Goal: Task Accomplishment & Management: Manage account settings

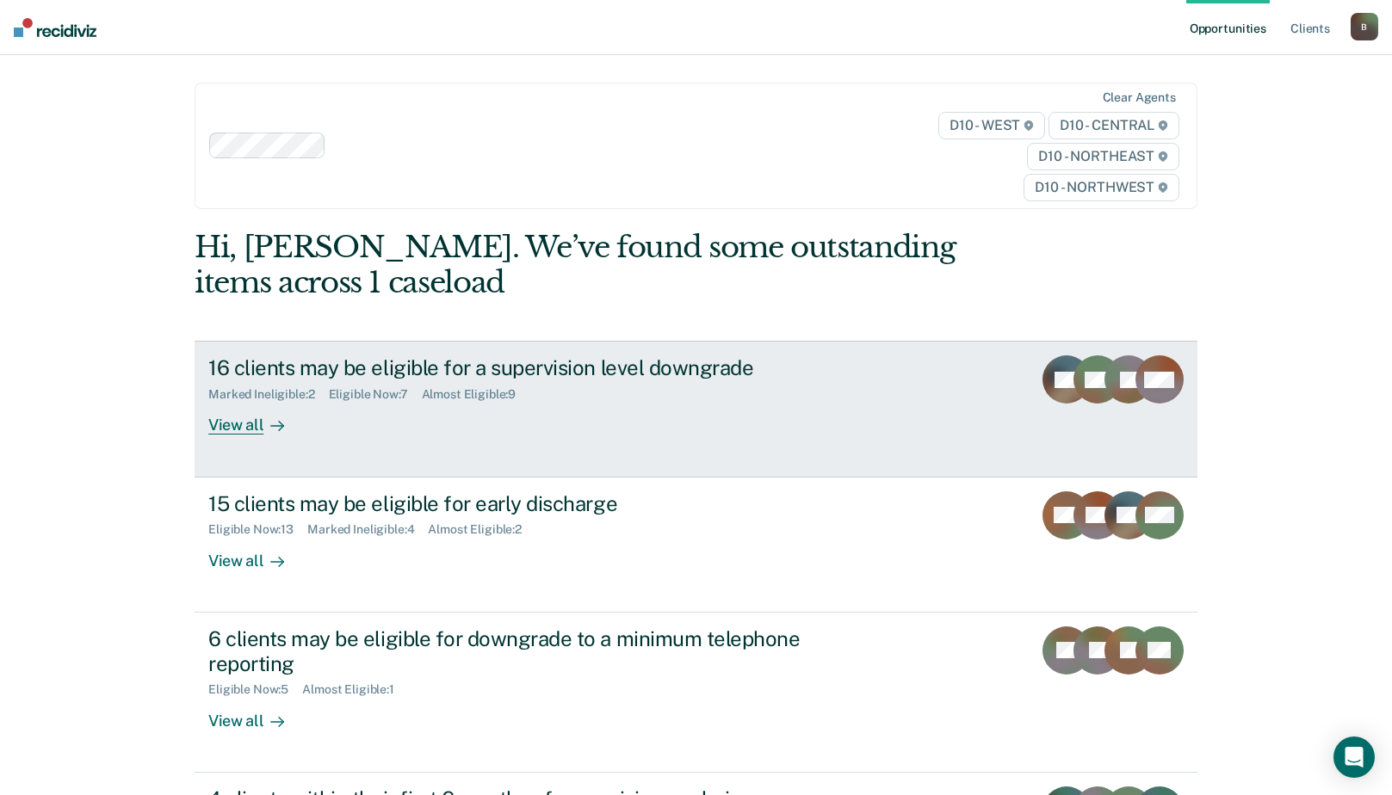
click at [244, 426] on div "View all" at bounding box center [256, 419] width 96 height 34
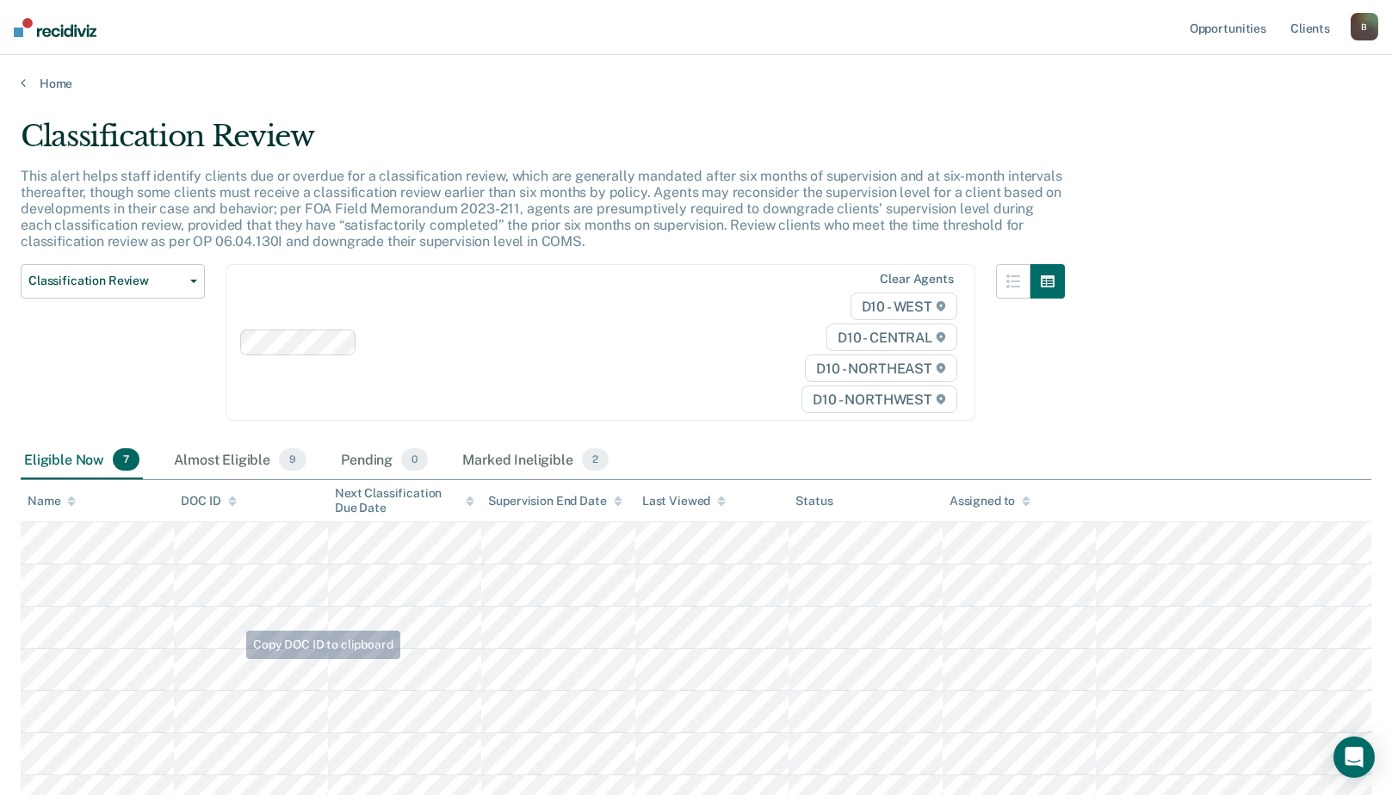
scroll to position [146, 0]
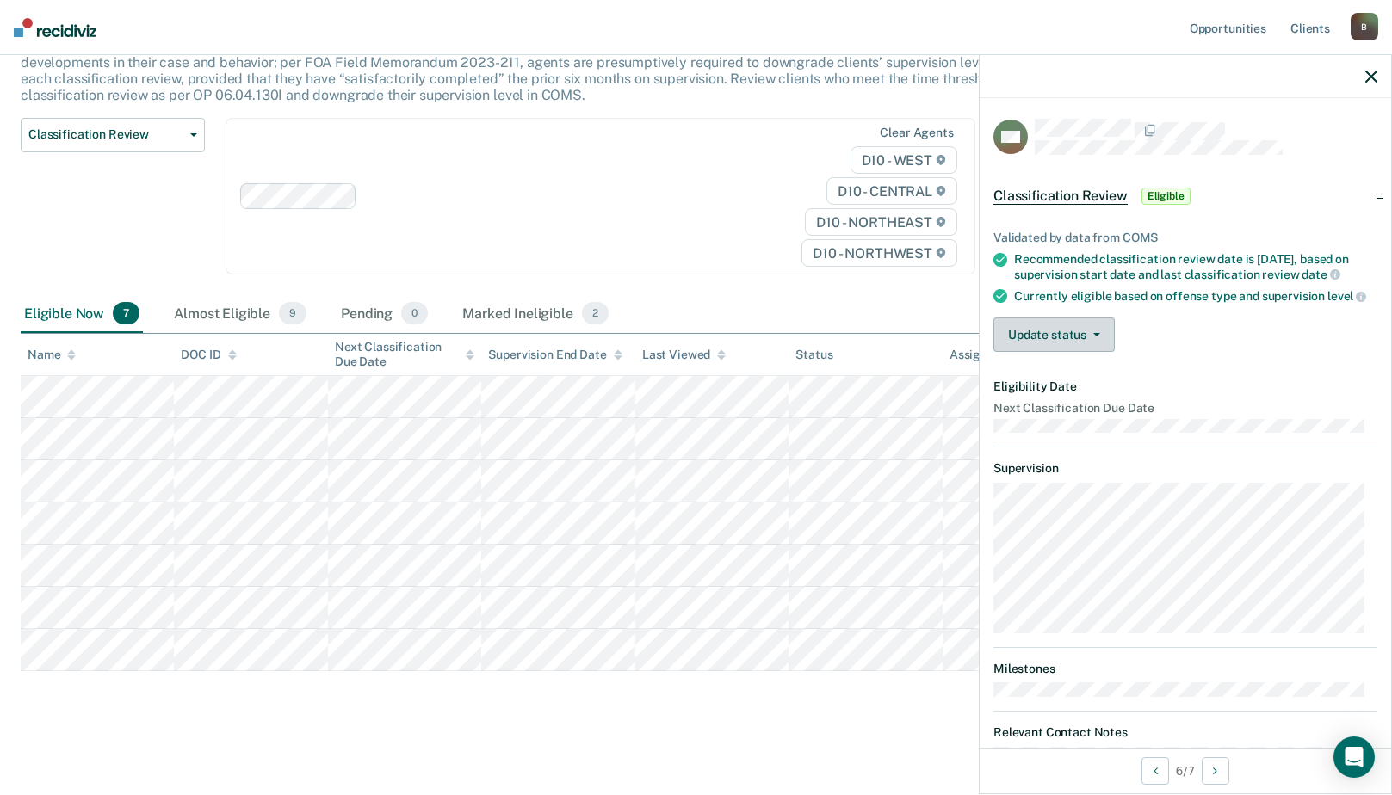
click at [1081, 352] on button "Update status" at bounding box center [1053, 335] width 121 height 34
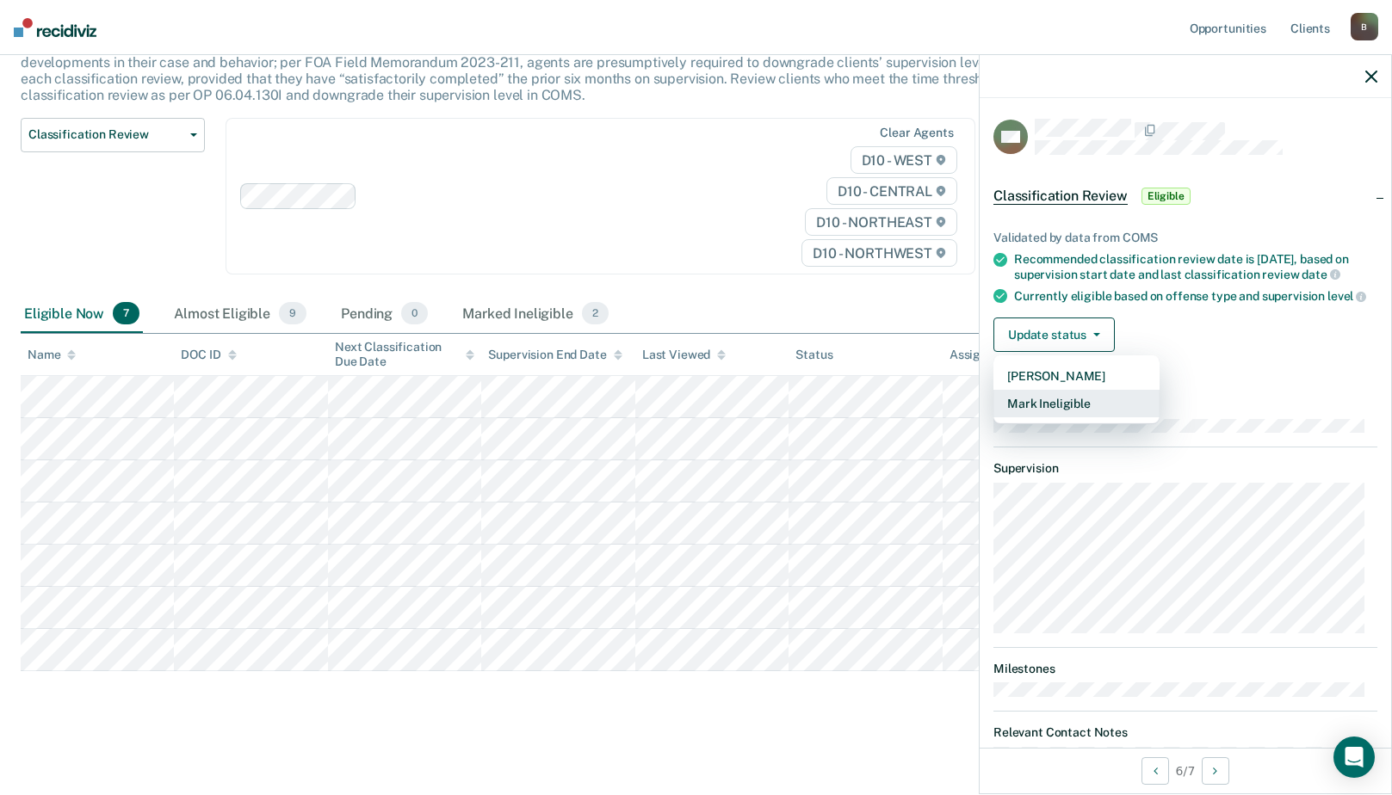
click at [1051, 418] on button "Mark Ineligible" at bounding box center [1076, 404] width 166 height 28
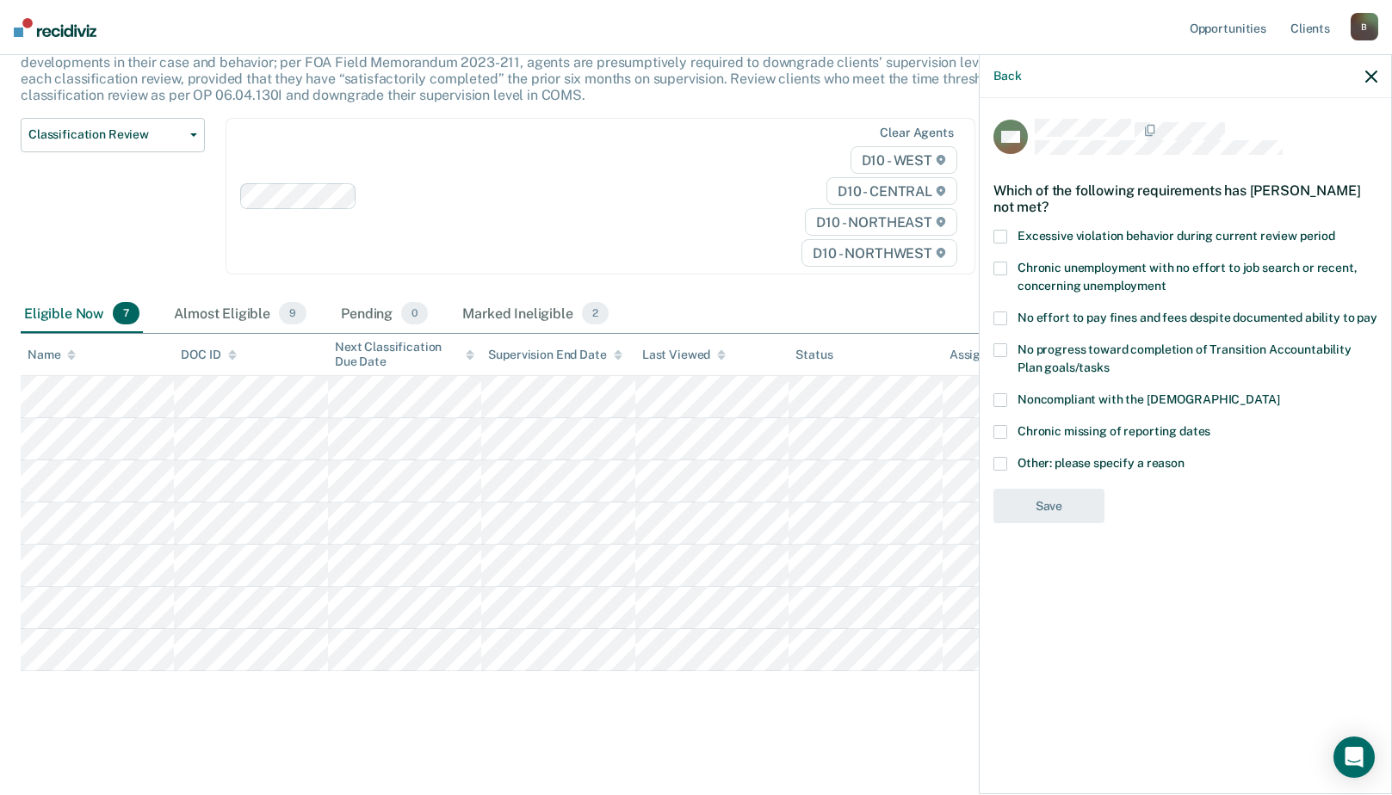
click at [999, 461] on span at bounding box center [1000, 464] width 14 height 14
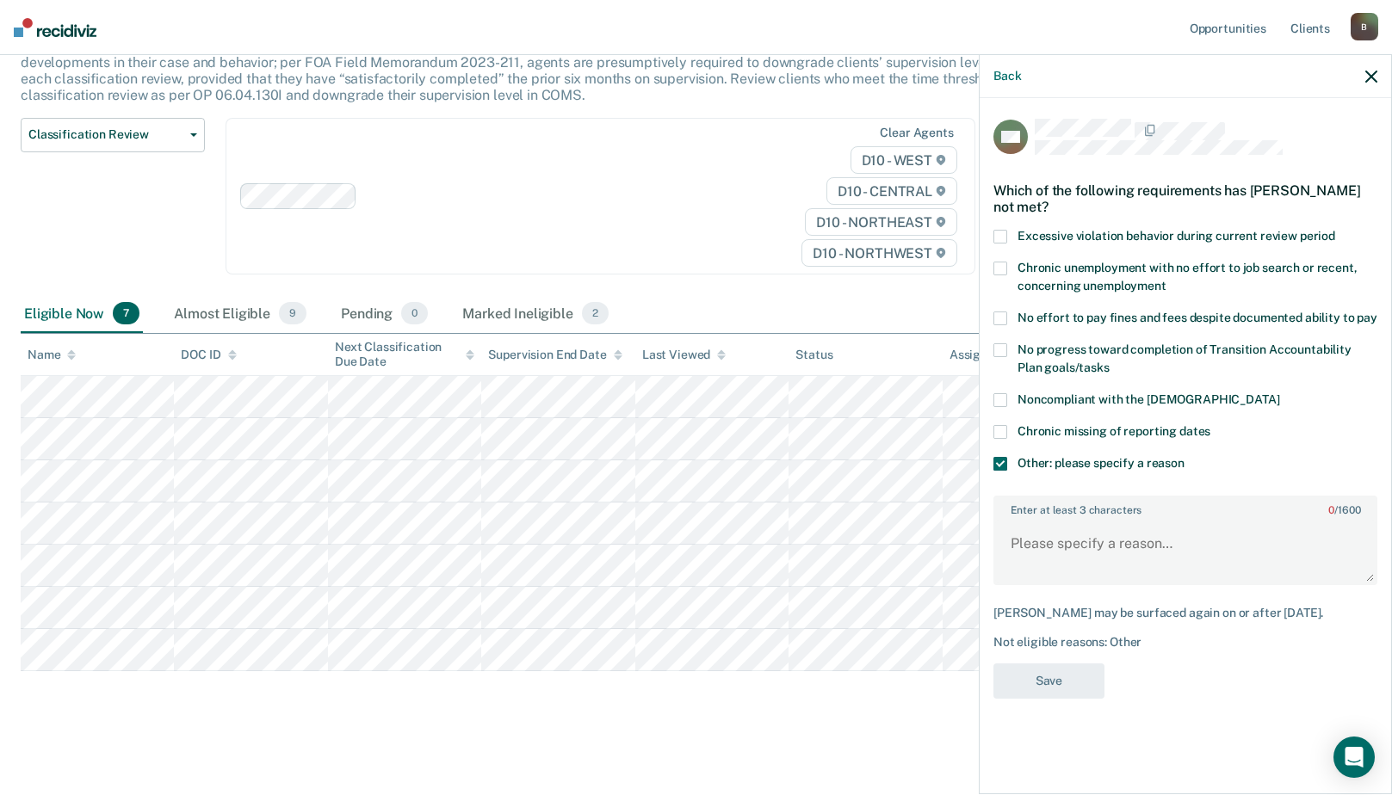
click at [999, 460] on span at bounding box center [1000, 464] width 14 height 14
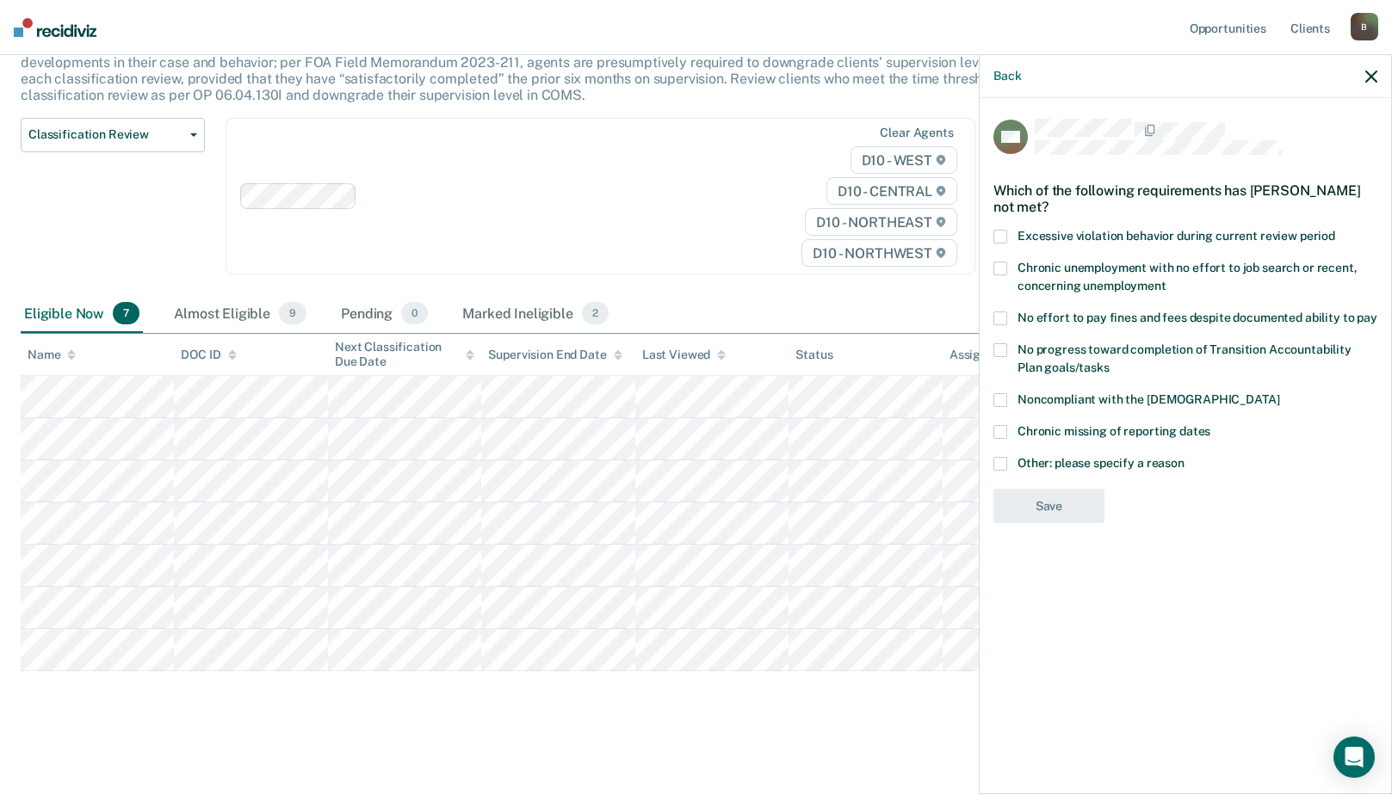
click at [1367, 77] on icon "button" at bounding box center [1371, 77] width 12 height 12
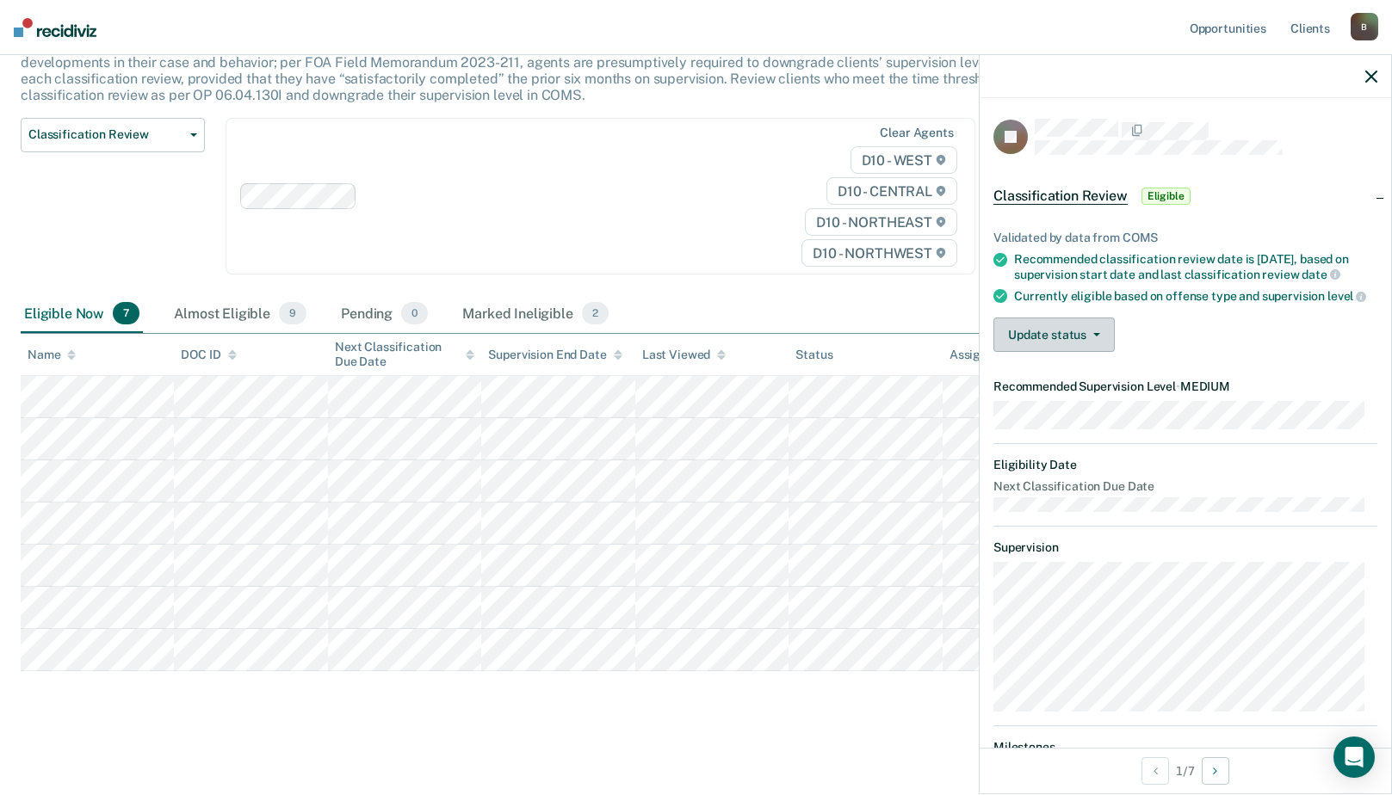
click at [1096, 335] on button "Update status" at bounding box center [1053, 335] width 121 height 34
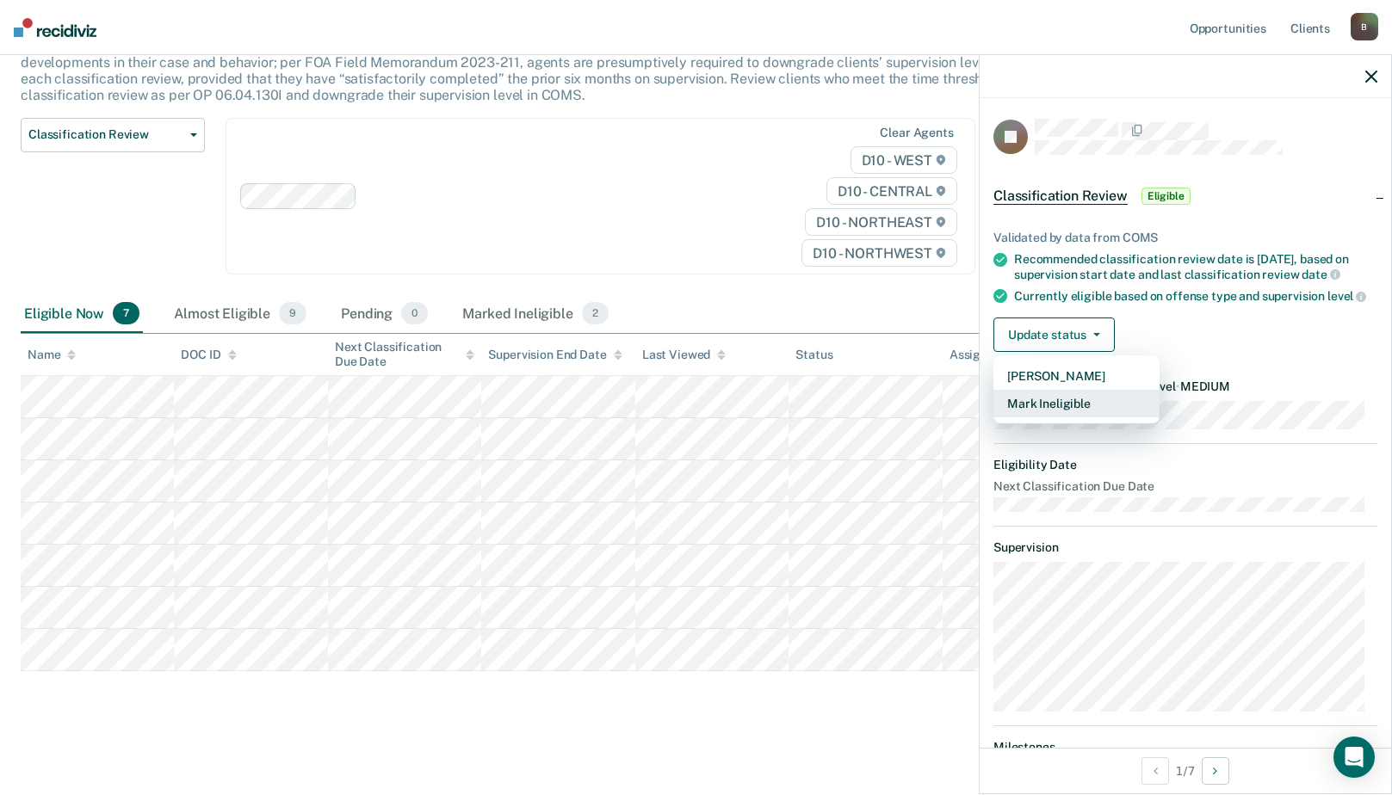
click at [1060, 418] on button "Mark Ineligible" at bounding box center [1076, 404] width 166 height 28
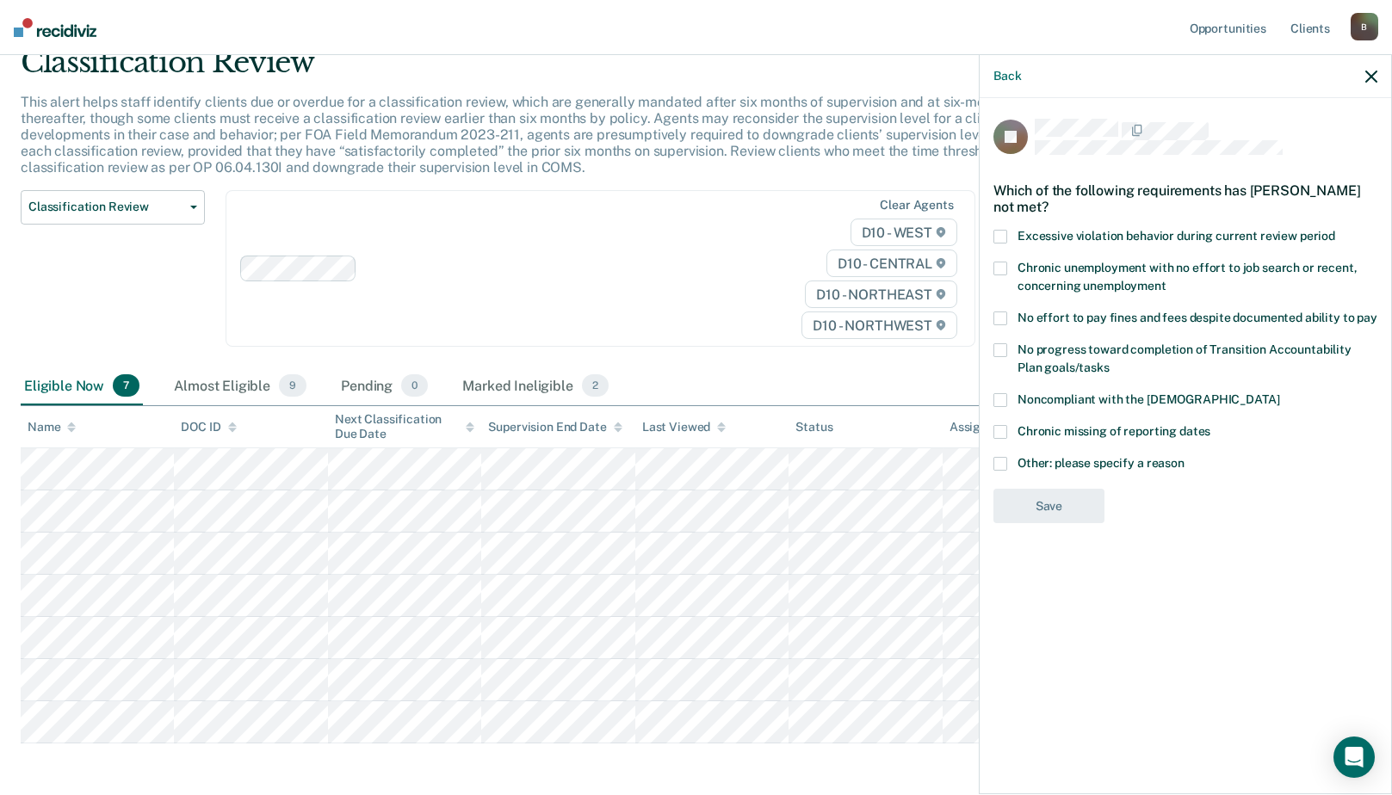
scroll to position [0, 0]
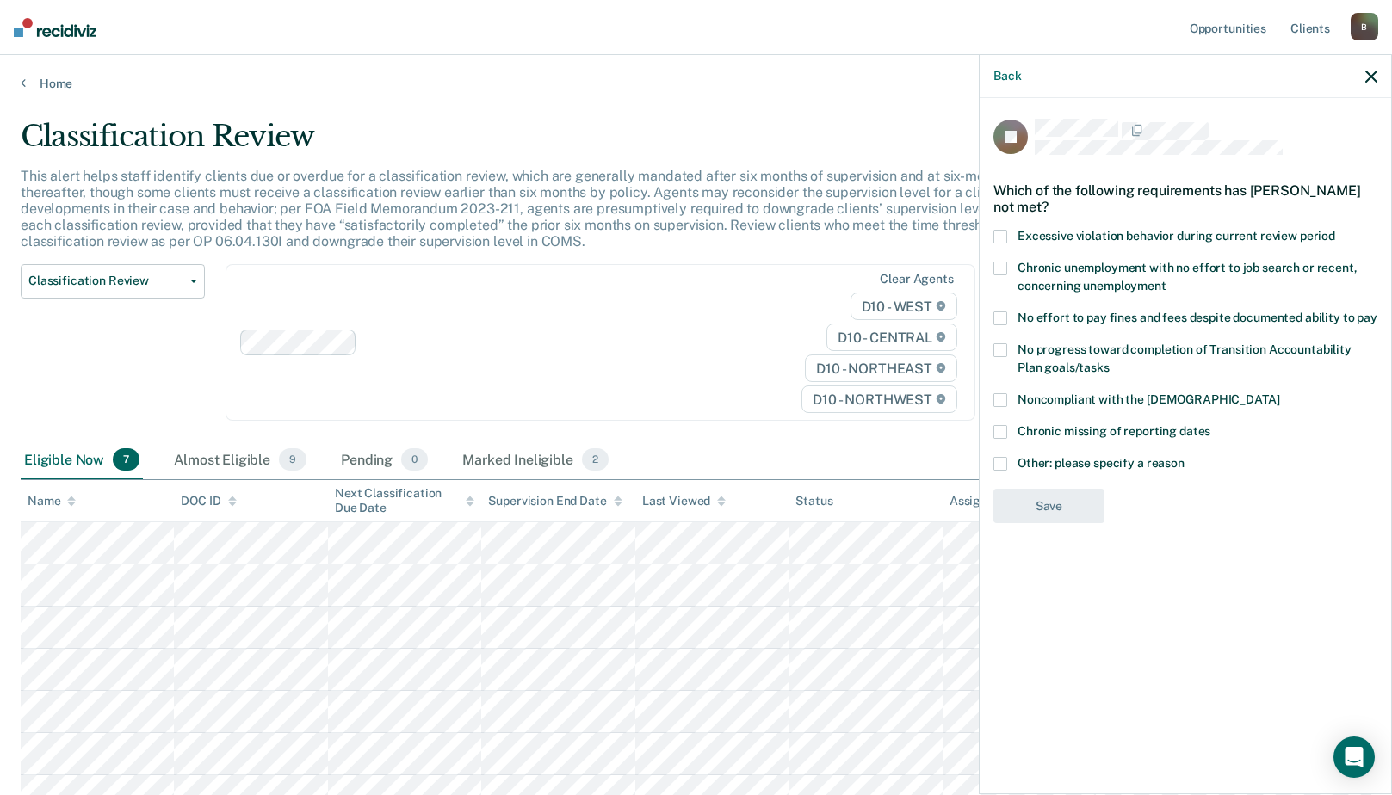
click at [1377, 71] on div "Back" at bounding box center [1185, 76] width 411 height 43
click at [1370, 80] on icon "button" at bounding box center [1371, 77] width 12 height 12
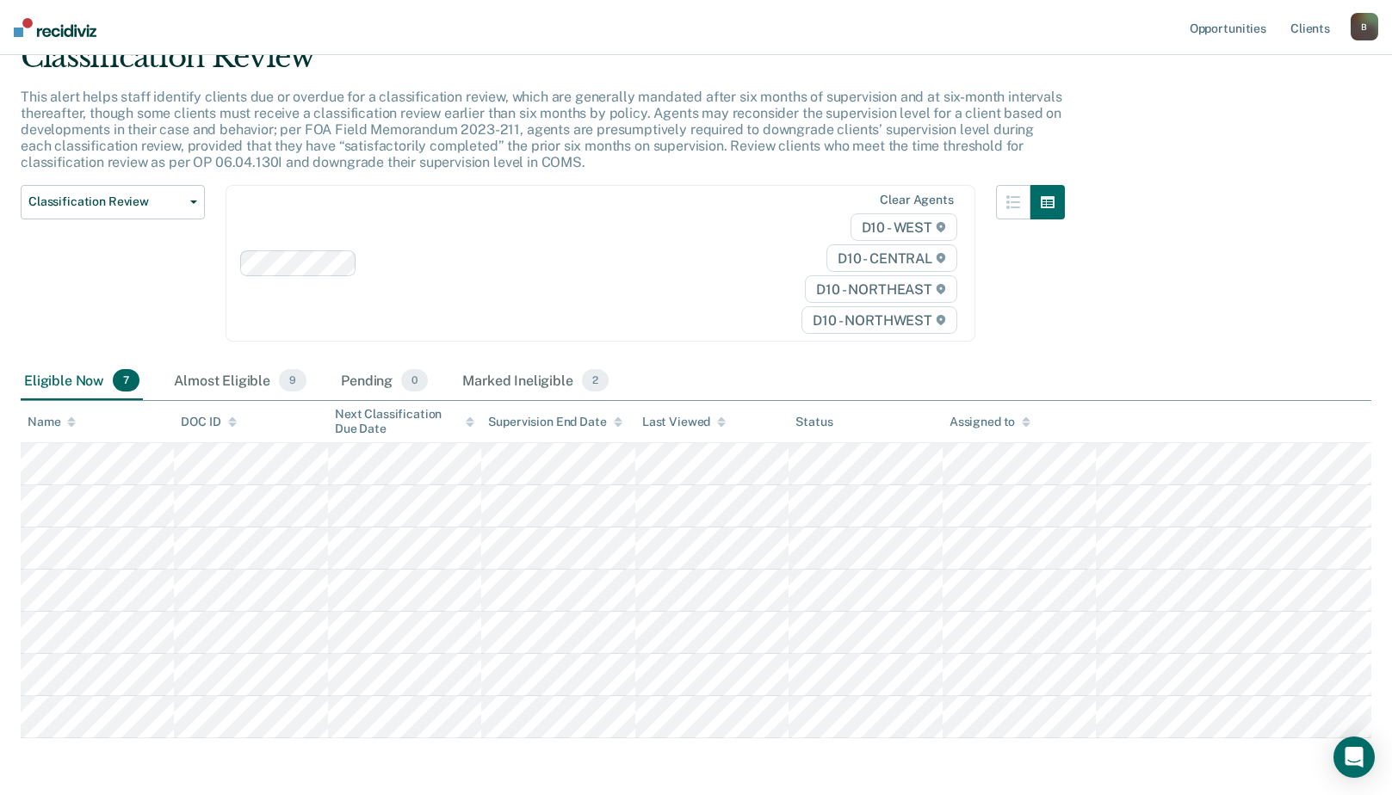
scroll to position [146, 0]
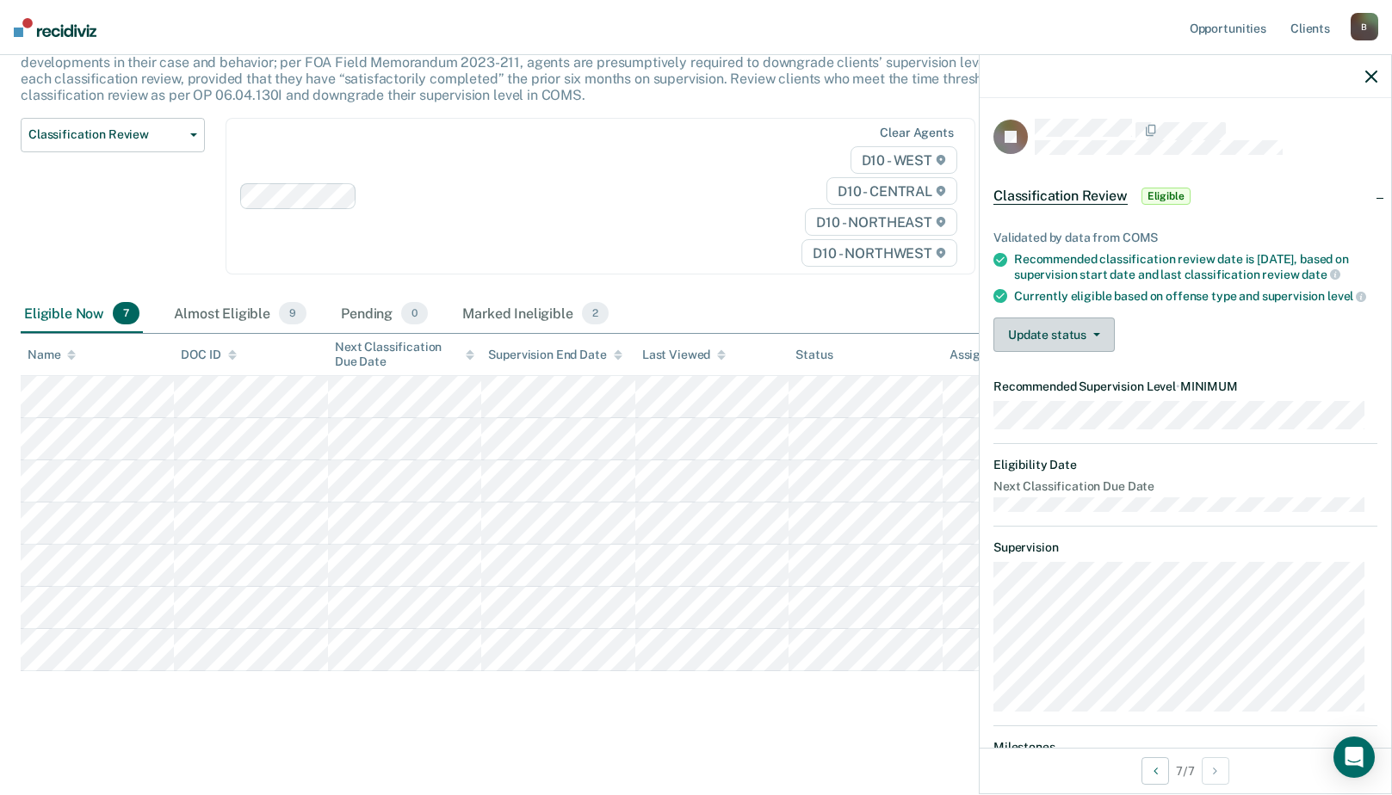
click at [1094, 352] on button "Update status" at bounding box center [1053, 335] width 121 height 34
click at [1148, 337] on div "Validated by data from COMS Recommended classification review date is [DATE], b…" at bounding box center [1185, 284] width 411 height 163
click at [1076, 352] on button "Update status" at bounding box center [1053, 335] width 121 height 34
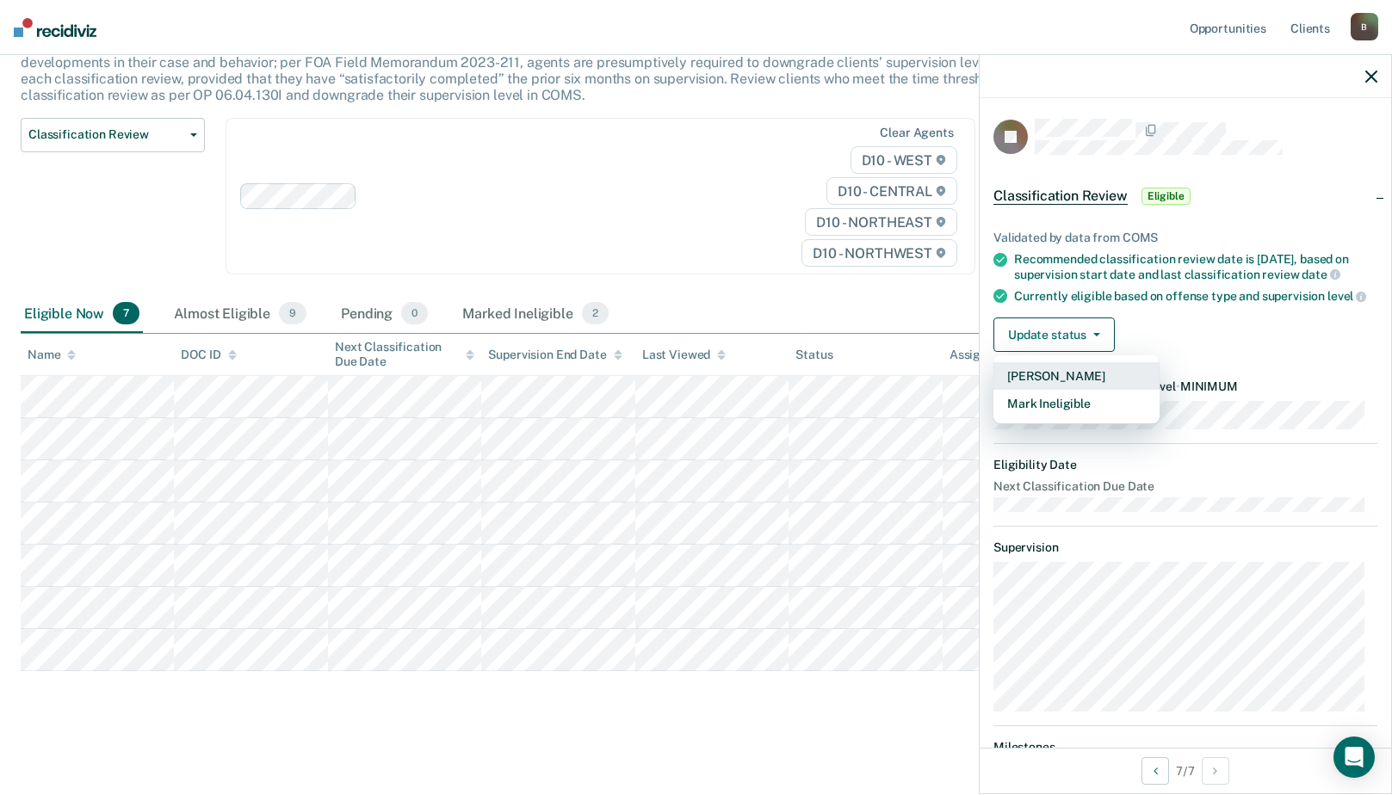
click at [1050, 390] on button "[PERSON_NAME]" at bounding box center [1076, 376] width 166 height 28
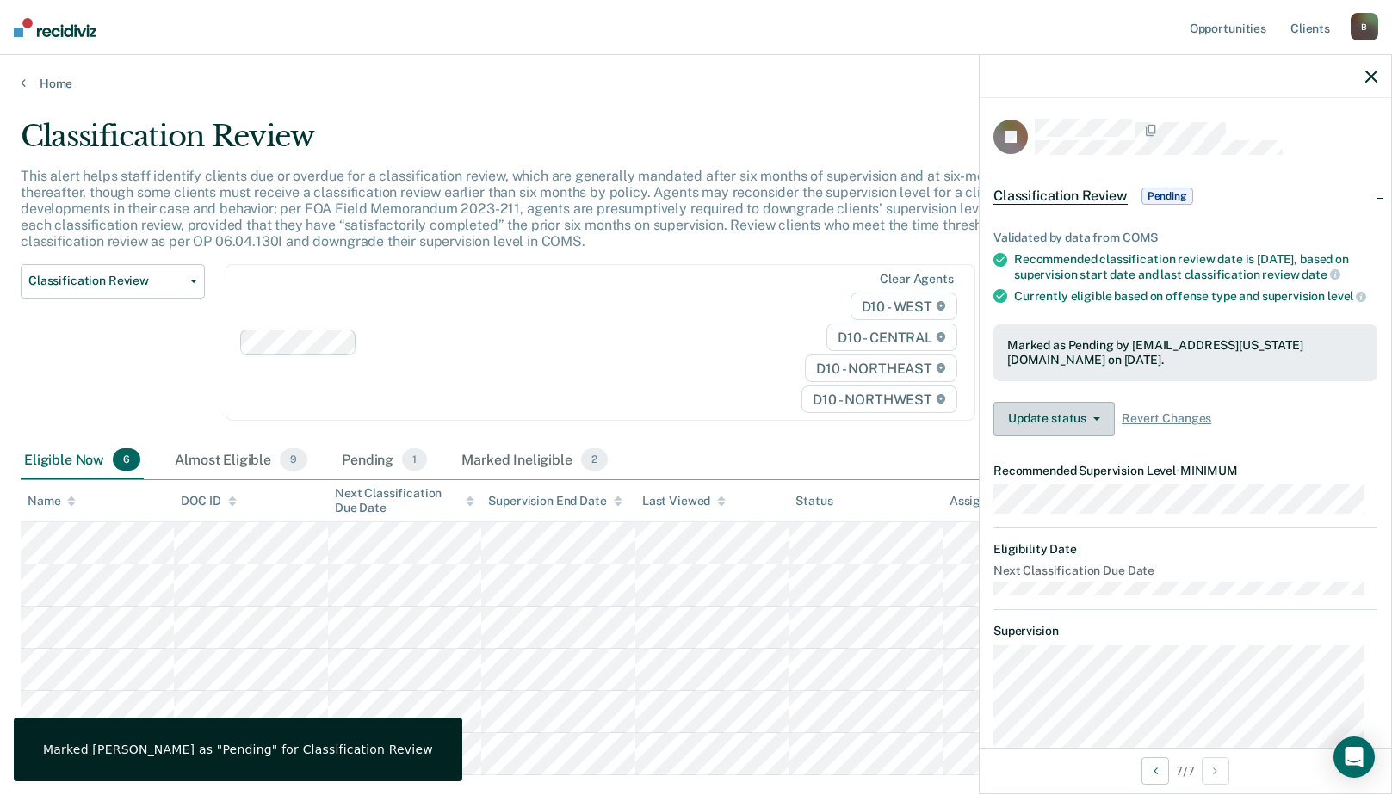
scroll to position [104, 0]
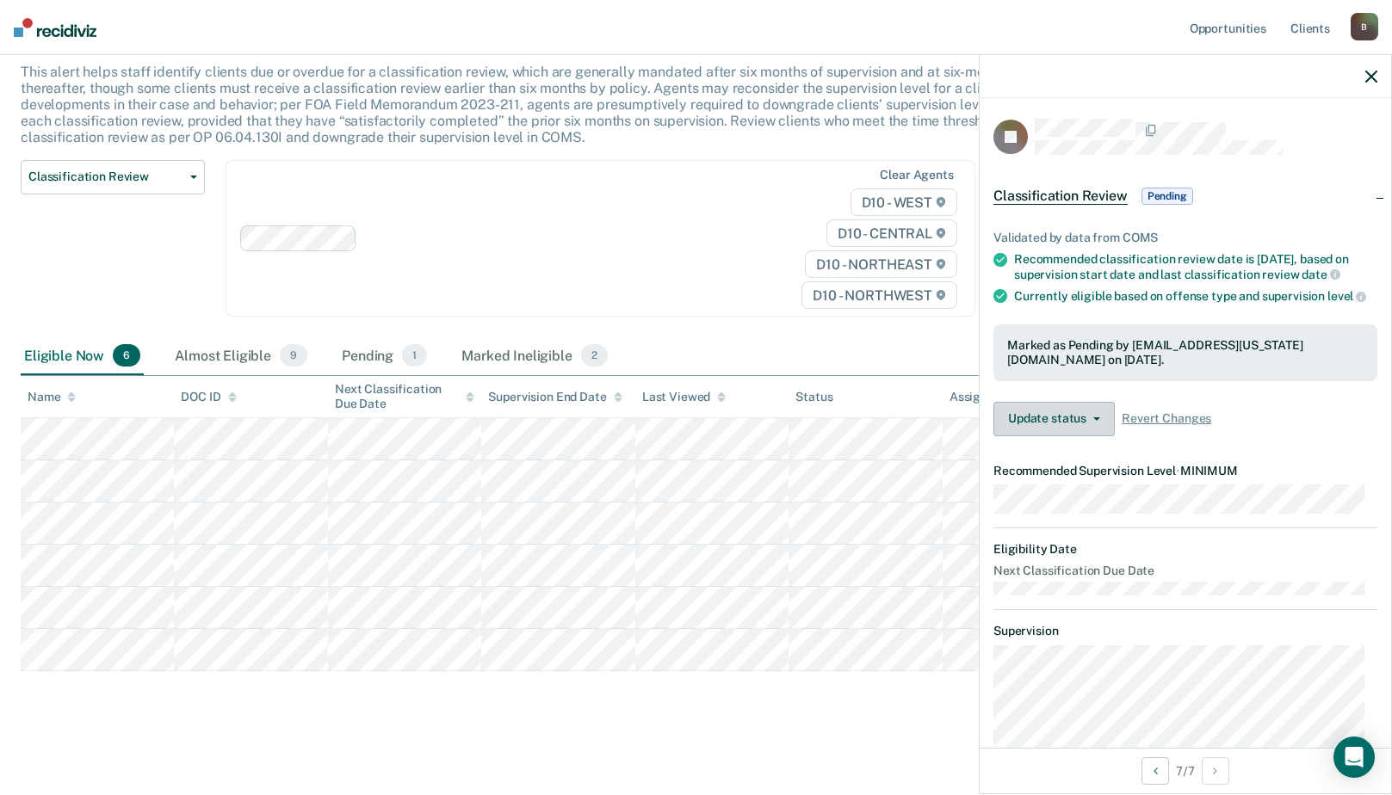
click at [1104, 436] on button "Update status" at bounding box center [1053, 419] width 121 height 34
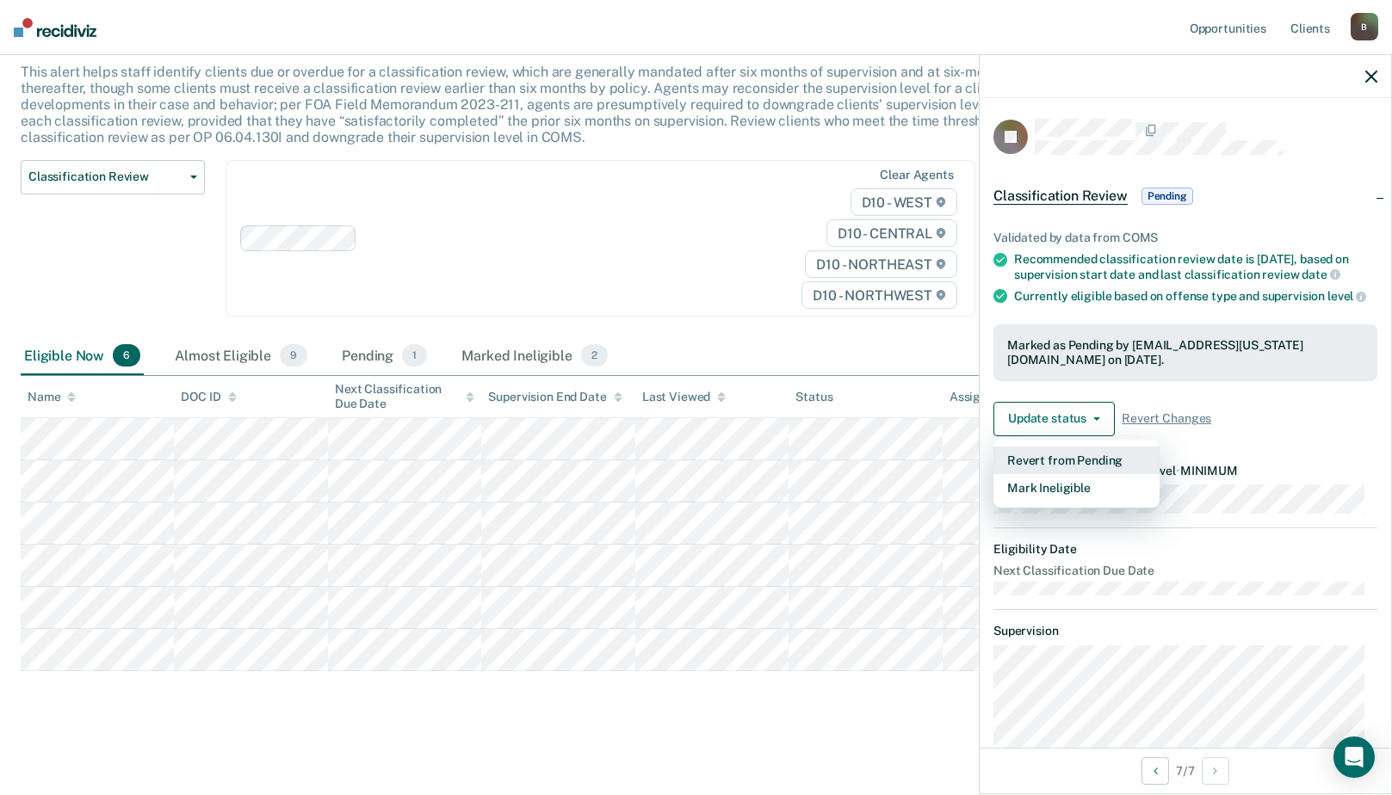
click at [1077, 474] on button "Revert from Pending" at bounding box center [1076, 461] width 166 height 28
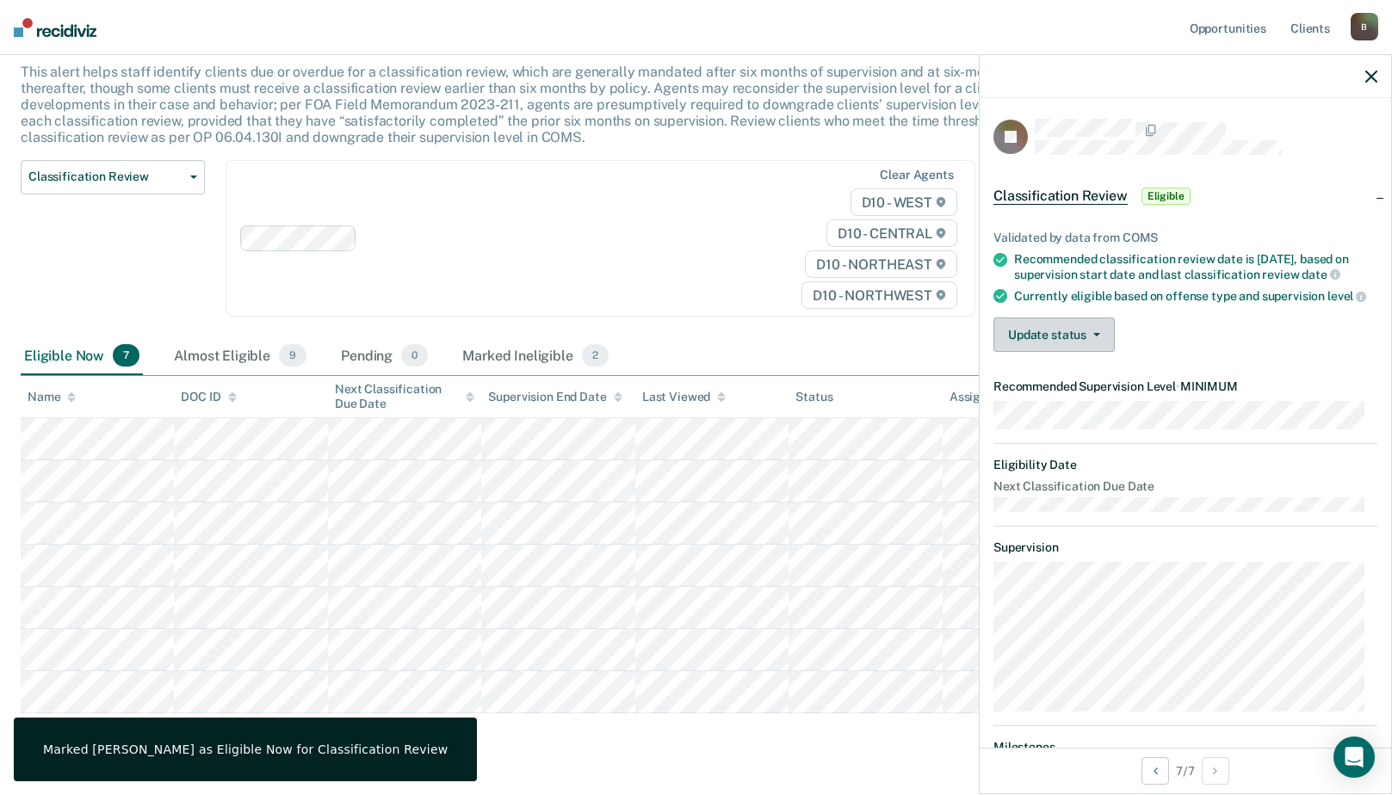
click at [1066, 352] on button "Update status" at bounding box center [1053, 335] width 121 height 34
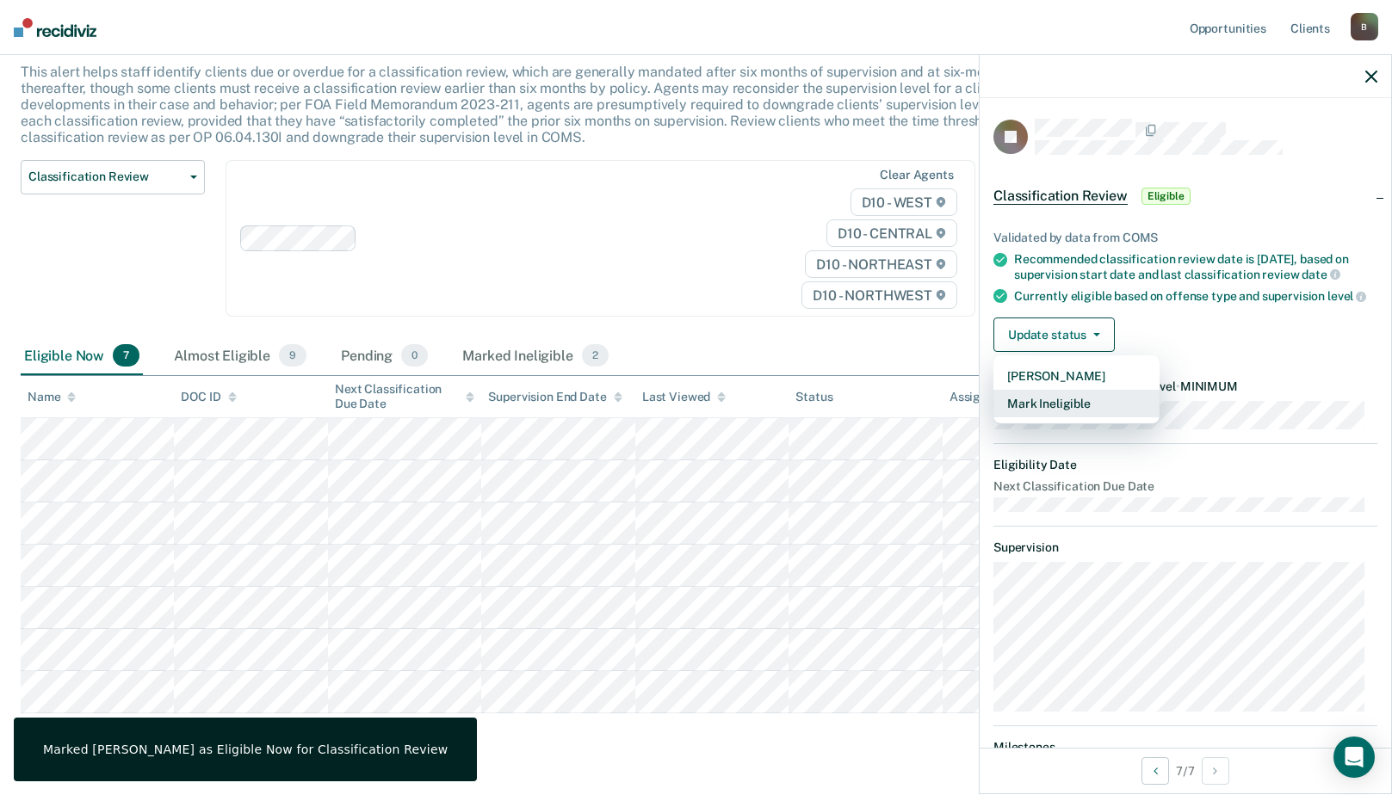
click at [1043, 418] on button "Mark Ineligible" at bounding box center [1076, 404] width 166 height 28
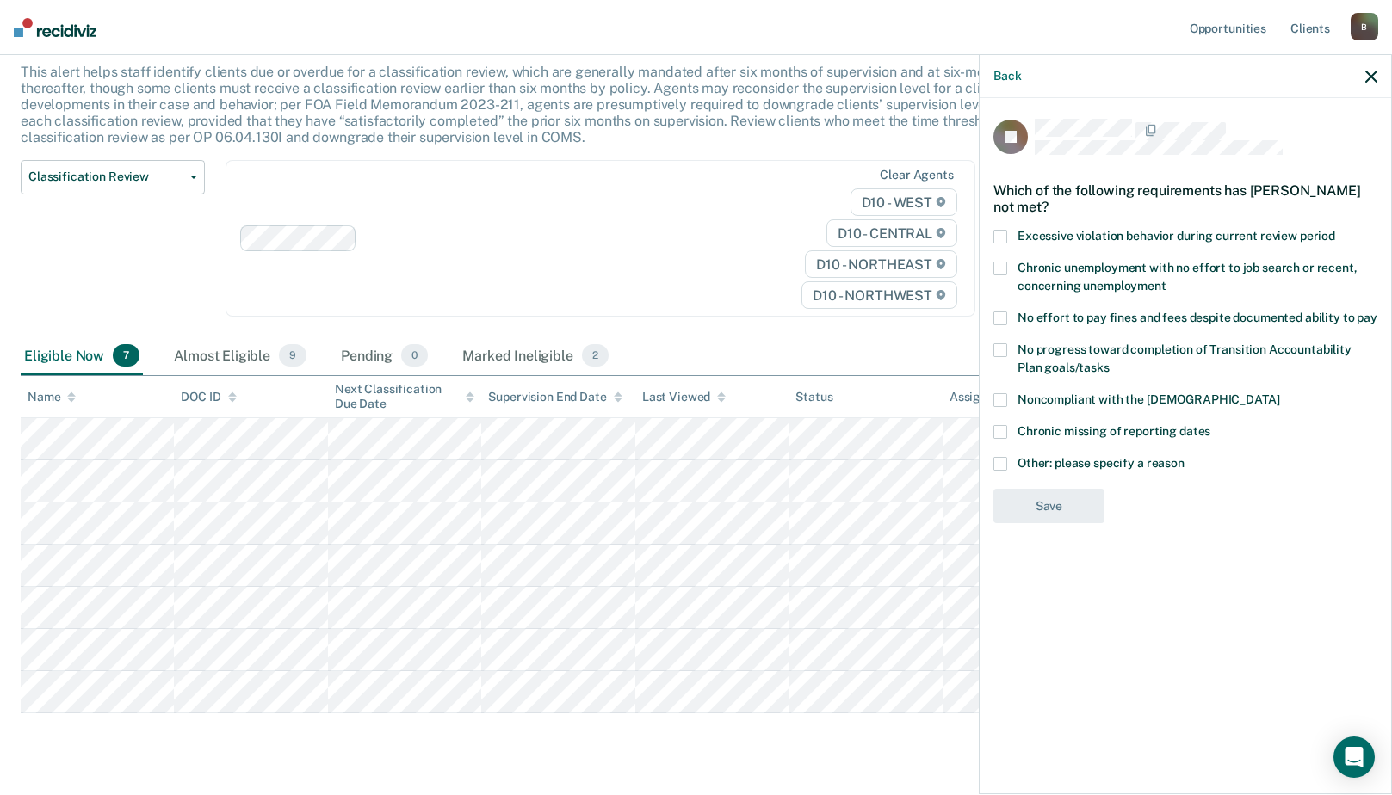
drag, startPoint x: 1152, startPoint y: 512, endPoint x: 1178, endPoint y: 478, distance: 43.0
click at [1166, 499] on div "JB Which of the following requirements has [PERSON_NAME] not met? Excessive vio…" at bounding box center [1185, 327] width 384 height 416
click at [1366, 77] on icon "button" at bounding box center [1371, 77] width 12 height 12
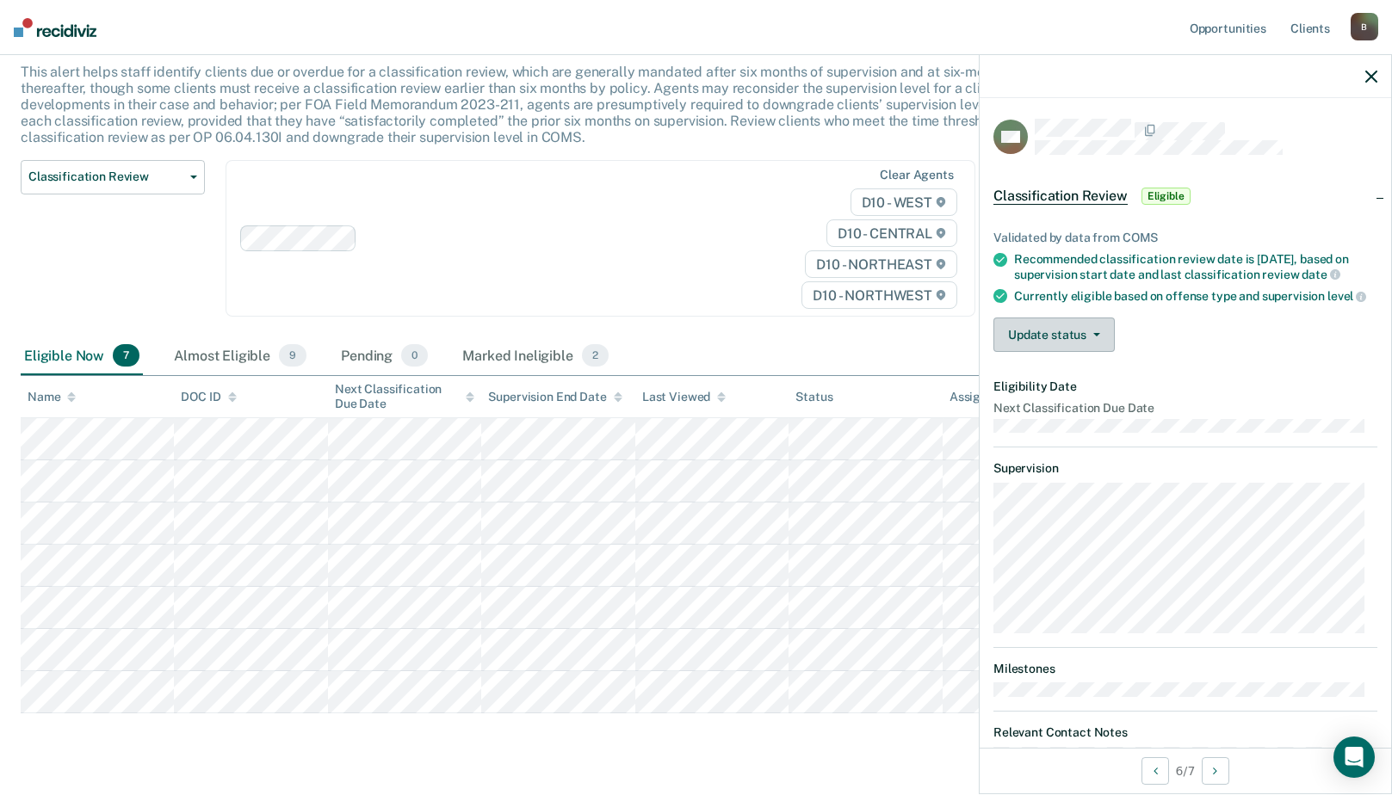
click at [1086, 337] on span "button" at bounding box center [1093, 334] width 14 height 3
click at [1088, 352] on button "Update status" at bounding box center [1053, 335] width 121 height 34
click at [1059, 352] on button "Update status" at bounding box center [1053, 335] width 121 height 34
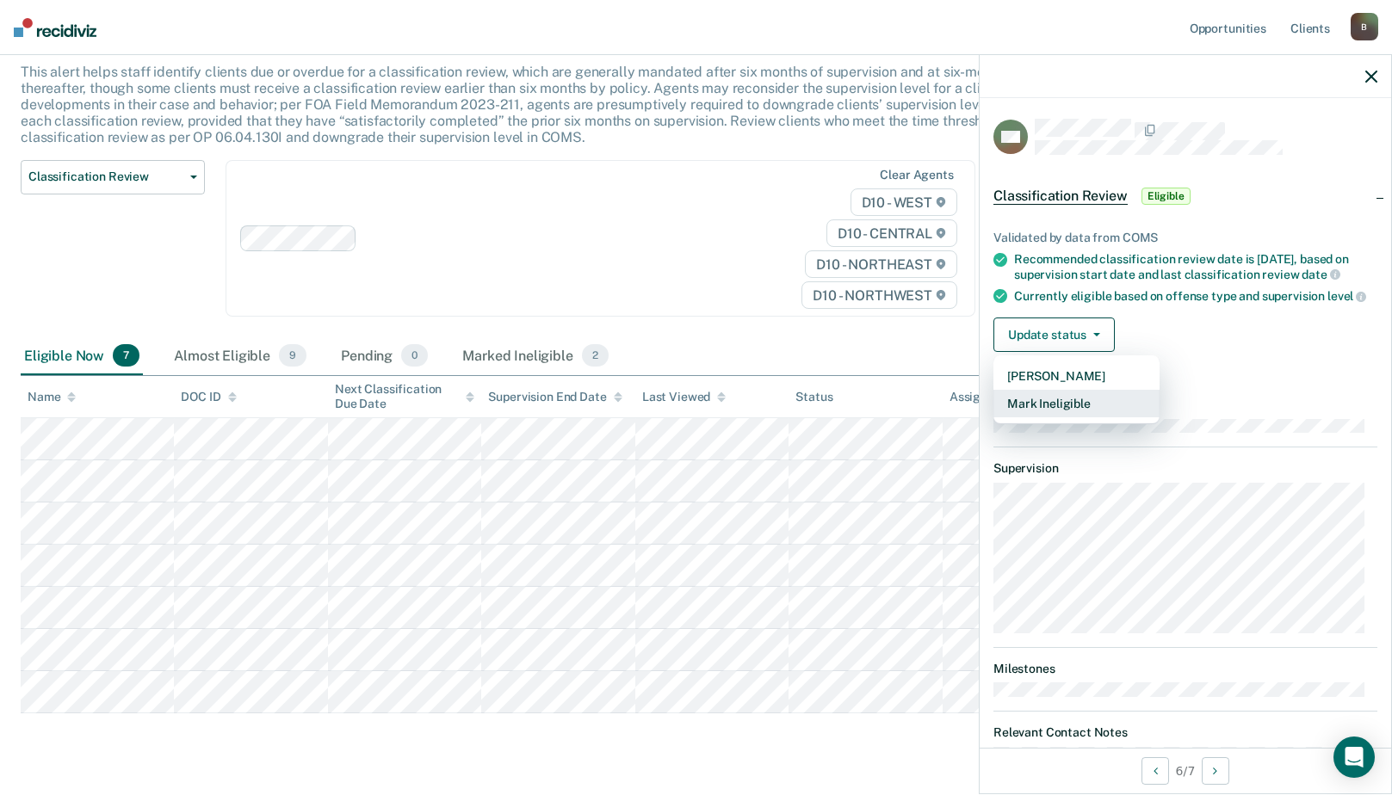
click at [1063, 418] on button "Mark Ineligible" at bounding box center [1076, 404] width 166 height 28
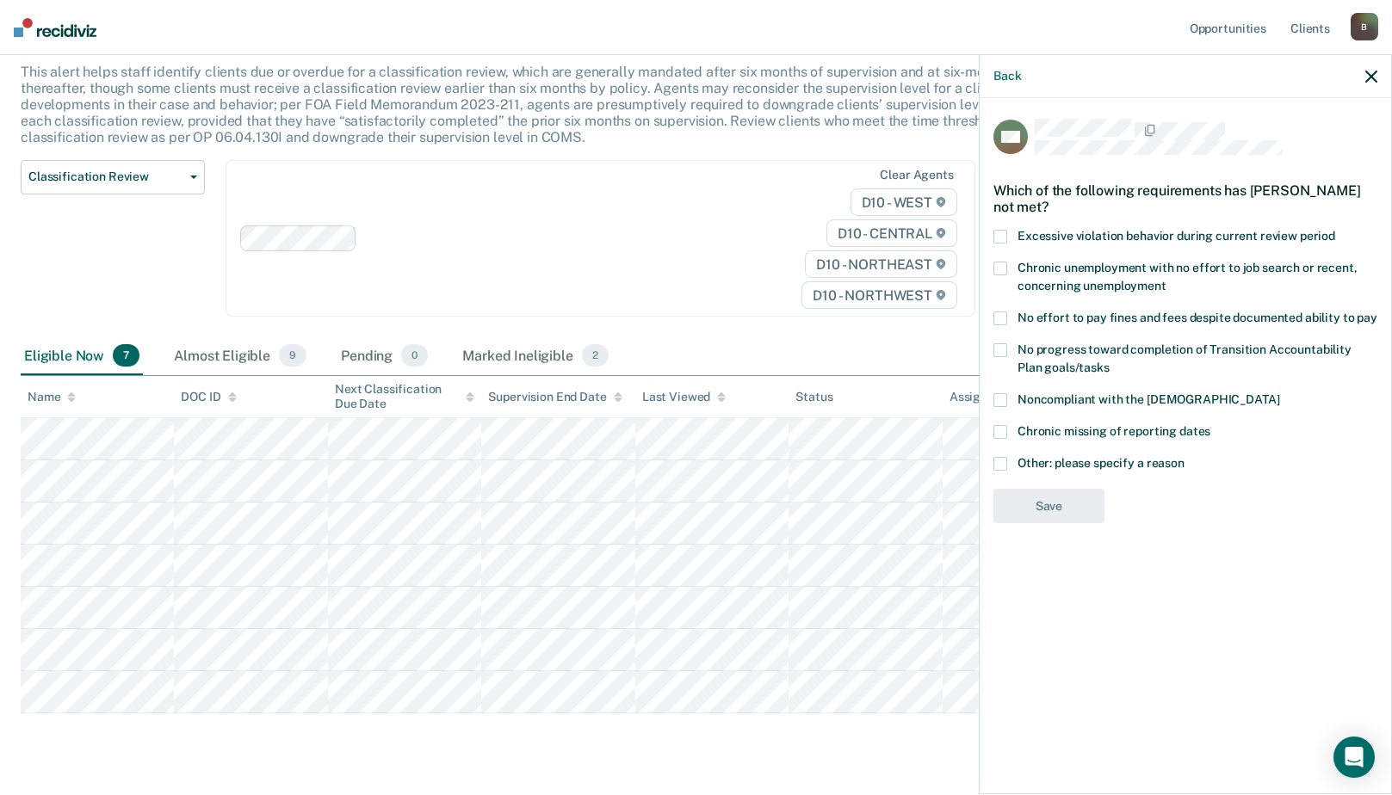
click at [636, 734] on div "Classification Review This alert helps staff identify clients due or overdue fo…" at bounding box center [696, 389] width 1351 height 749
click at [1002, 313] on span at bounding box center [1000, 319] width 14 height 14
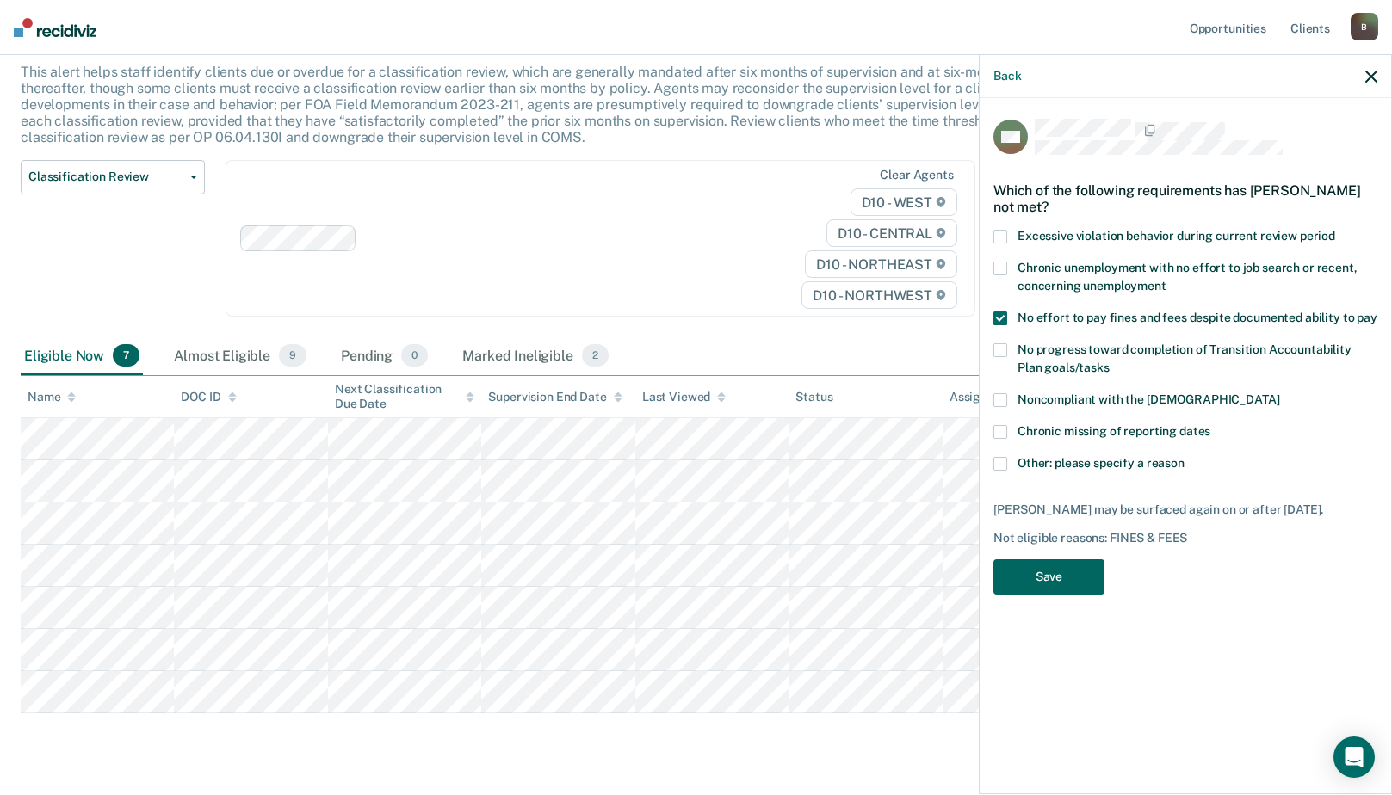
click at [1060, 567] on button "Save" at bounding box center [1048, 577] width 111 height 35
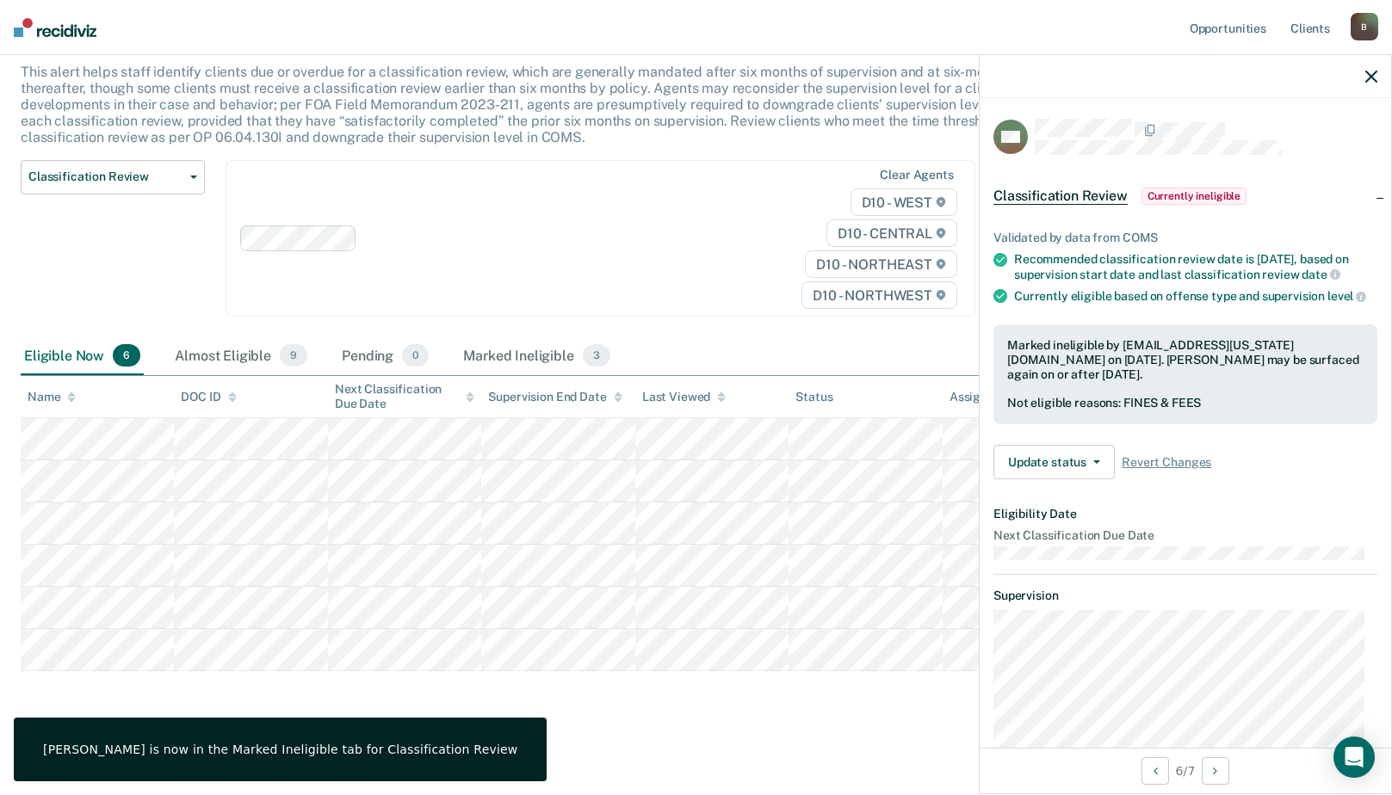
click at [818, 726] on main "Classification Review This alert helps staff identify clients due or overdue fo…" at bounding box center [696, 388] width 1392 height 803
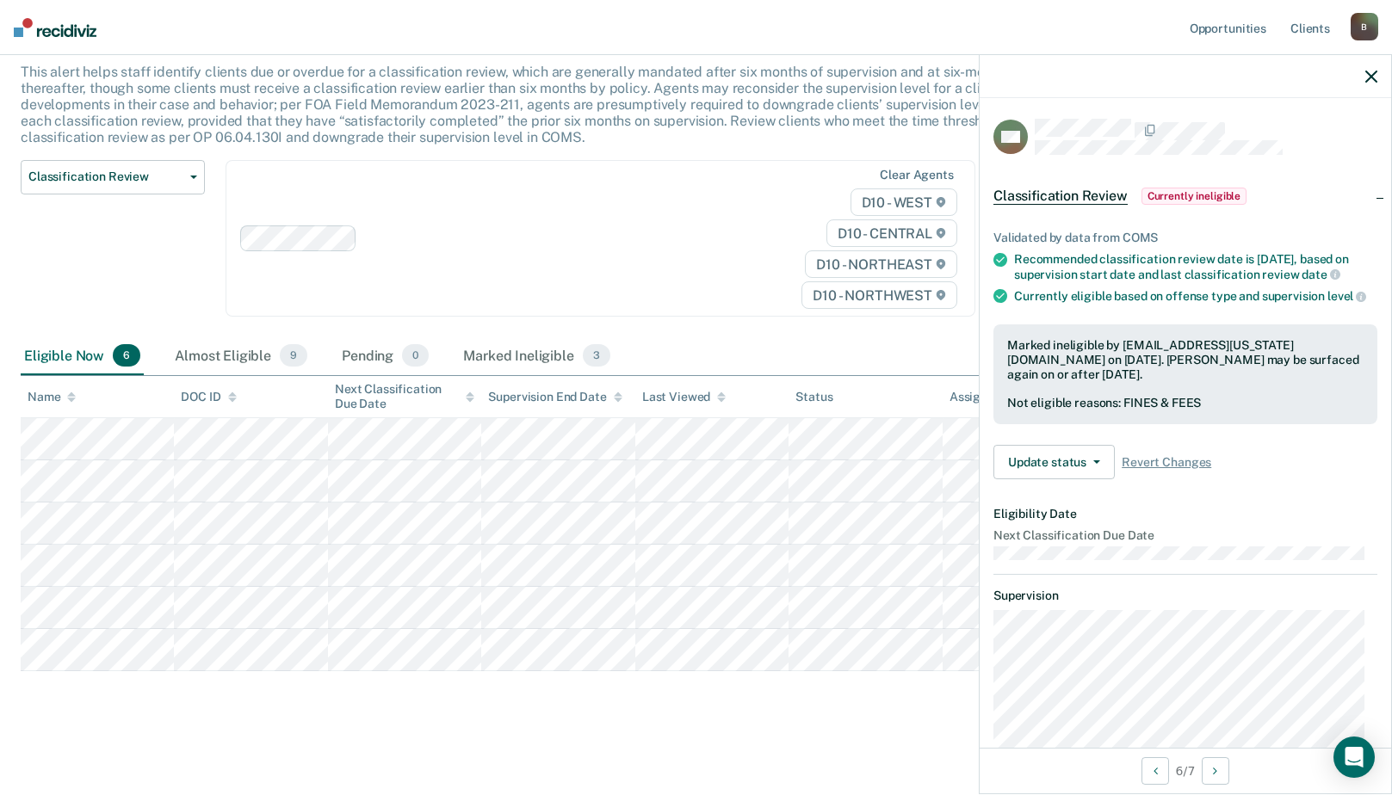
click at [1370, 78] on icon "button" at bounding box center [1371, 77] width 12 height 12
